Goal: Task Accomplishment & Management: Manage account settings

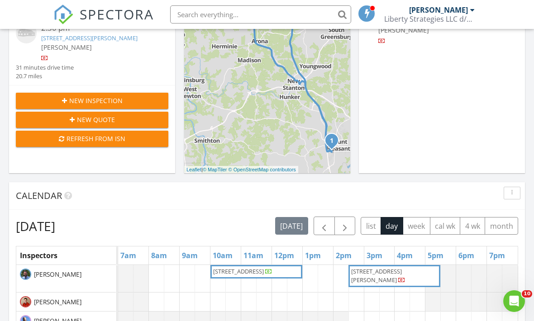
scroll to position [227, 0]
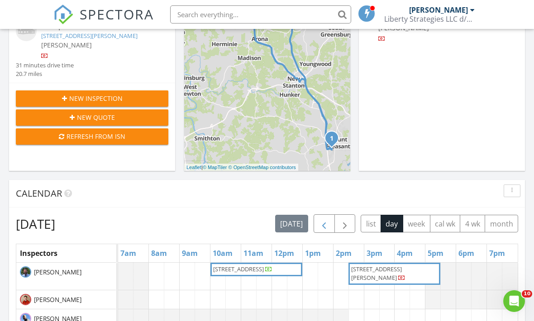
click at [324, 223] on span "button" at bounding box center [323, 223] width 11 height 11
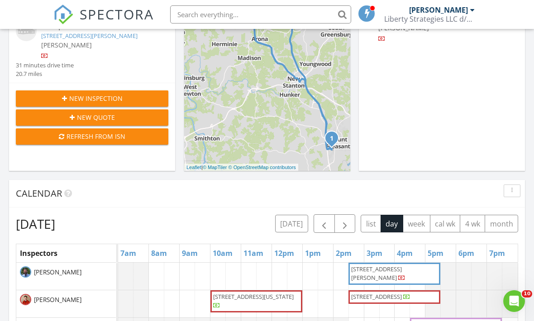
click at [393, 273] on span "560 Ridgeway St, Greensburg 15601" at bounding box center [376, 273] width 51 height 17
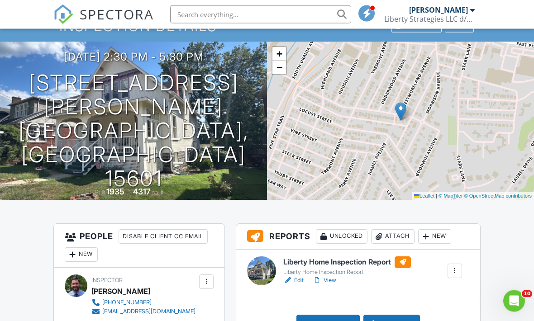
scroll to position [51, 0]
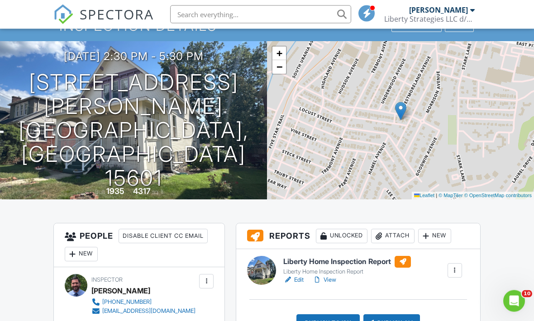
click at [335, 281] on link "View" at bounding box center [324, 280] width 24 height 9
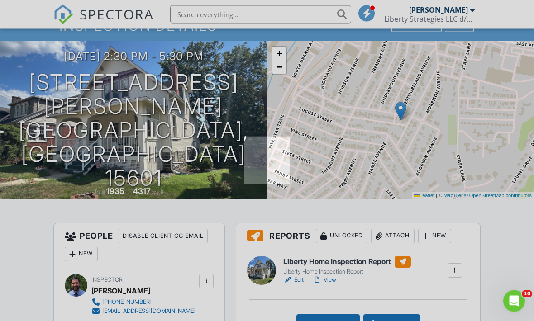
scroll to position [52, 0]
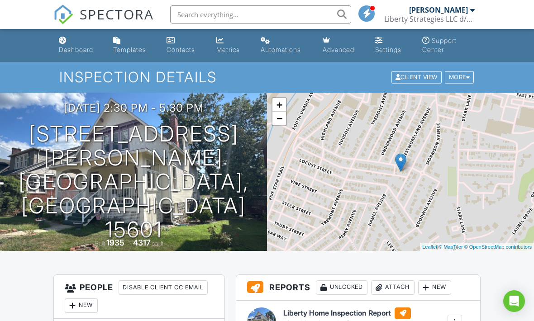
scroll to position [33, 0]
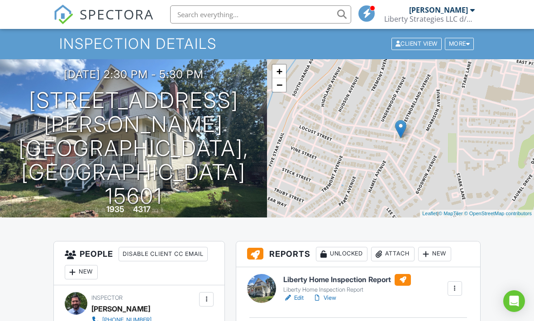
click at [332, 297] on link "View" at bounding box center [324, 297] width 24 height 9
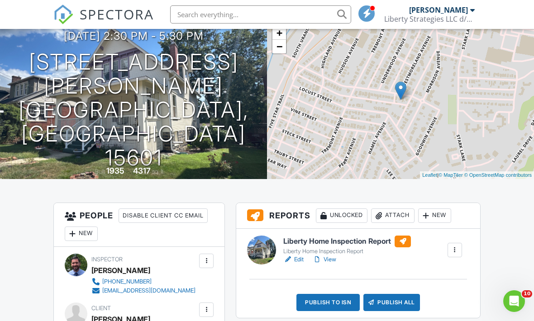
click at [430, 213] on div at bounding box center [425, 215] width 9 height 9
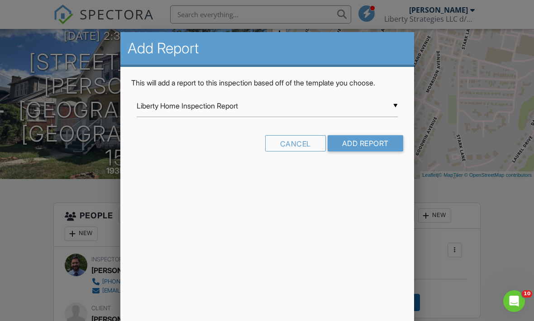
click at [375, 116] on div "▼ Liberty Home Inspection Report Liberty Home Inspection Report Hybrid Template…" at bounding box center [267, 106] width 261 height 22
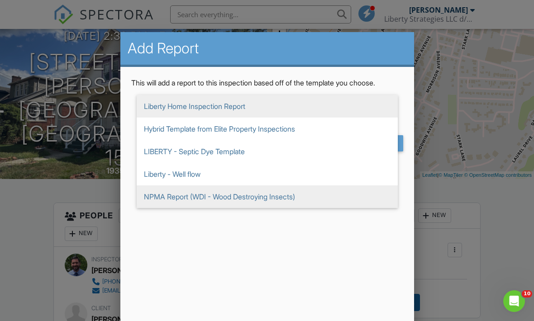
click at [312, 197] on span "NPMA Report (WDI - Wood Destroying Insects)" at bounding box center [267, 196] width 261 height 23
type input "NPMA Report (WDI - Wood Destroying Insects)"
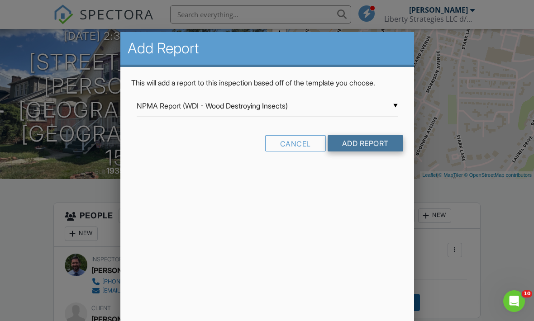
click at [345, 140] on input "Add Report" at bounding box center [365, 143] width 76 height 16
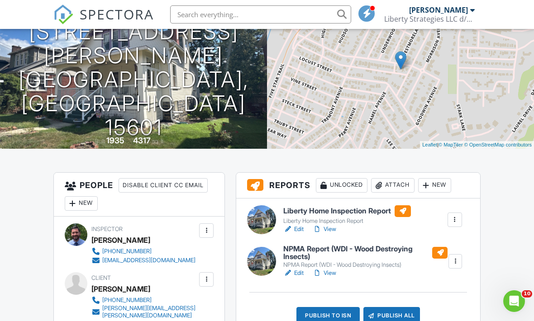
click at [330, 270] on link "View" at bounding box center [324, 273] width 24 height 9
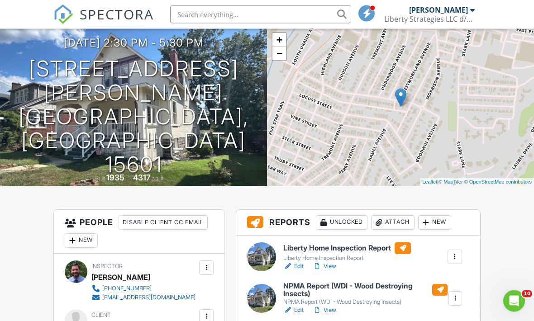
scroll to position [84, 0]
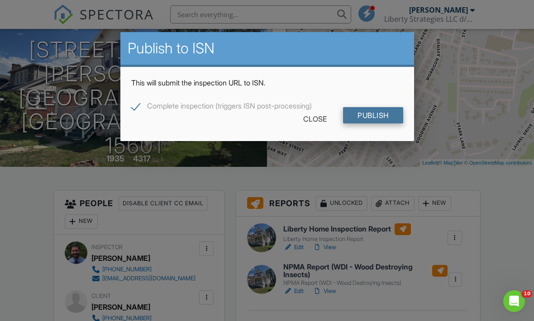
click at [357, 118] on input "Publish" at bounding box center [373, 115] width 60 height 16
